Goal: Find contact information: Find contact information

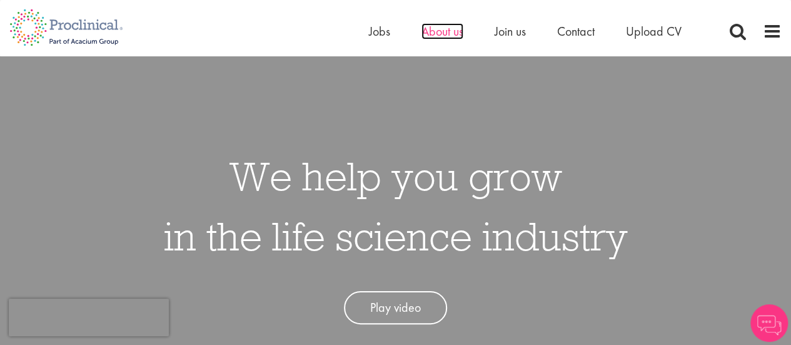
click at [434, 28] on span "About us" at bounding box center [443, 31] width 42 height 16
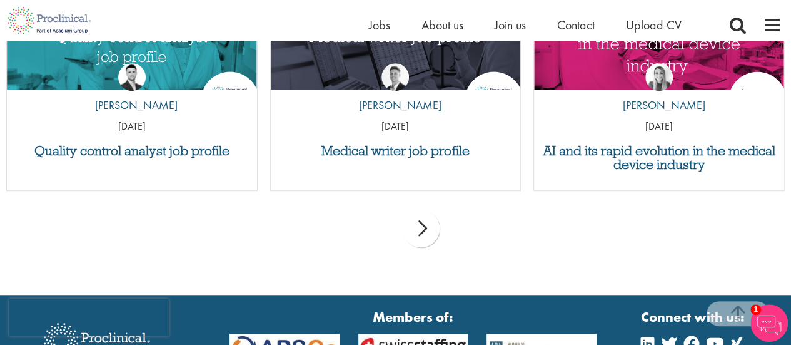
scroll to position [2878, 0]
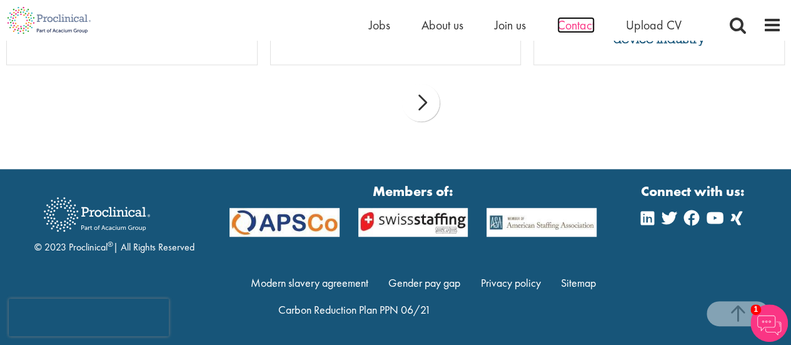
click at [573, 27] on span "Contact" at bounding box center [576, 25] width 38 height 16
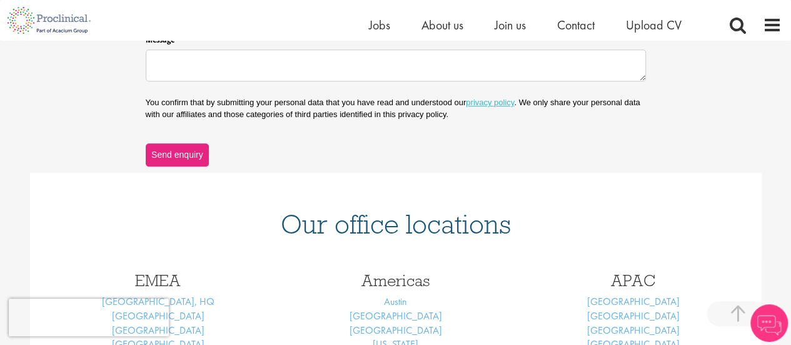
scroll to position [500, 0]
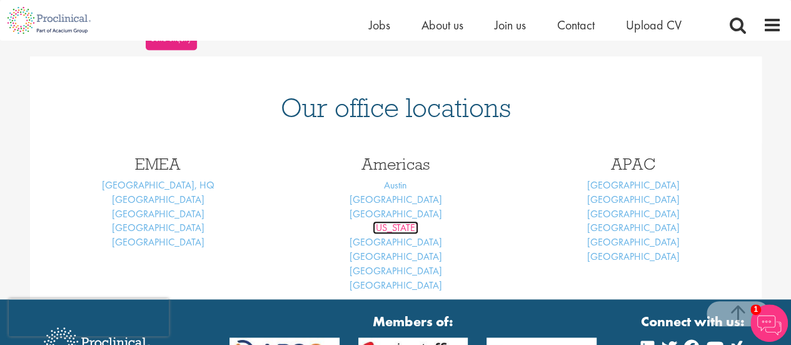
click at [405, 224] on link "New York" at bounding box center [396, 227] width 46 height 13
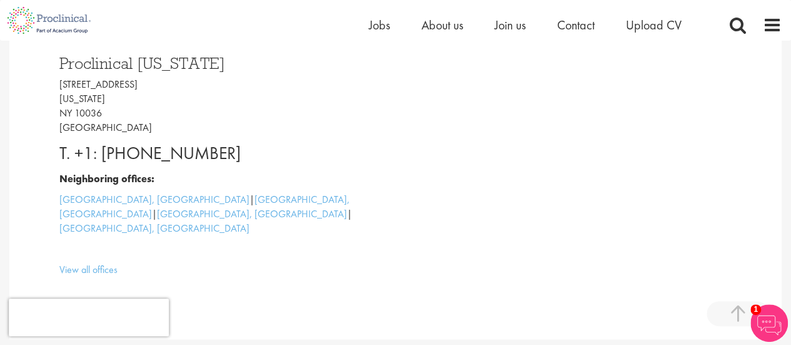
scroll to position [313, 0]
